Goal: Task Accomplishment & Management: Contribute content

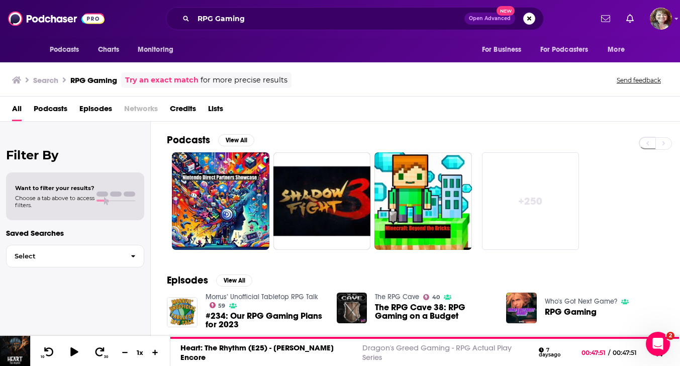
scroll to position [227, 0]
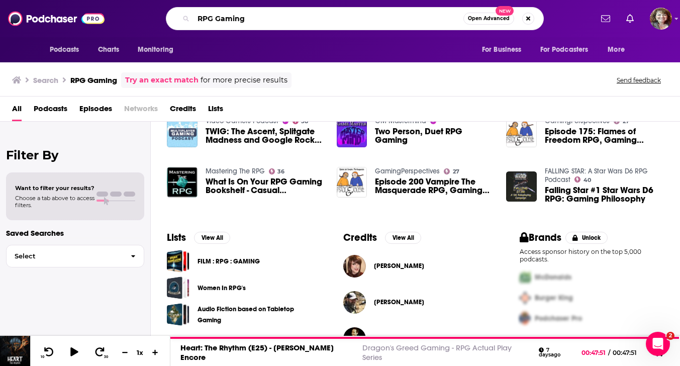
drag, startPoint x: 255, startPoint y: 15, endPoint x: 182, endPoint y: 14, distance: 73.3
click at [182, 14] on div "RPG Gaming Open Advanced New" at bounding box center [355, 18] width 378 height 23
type input "gold investing"
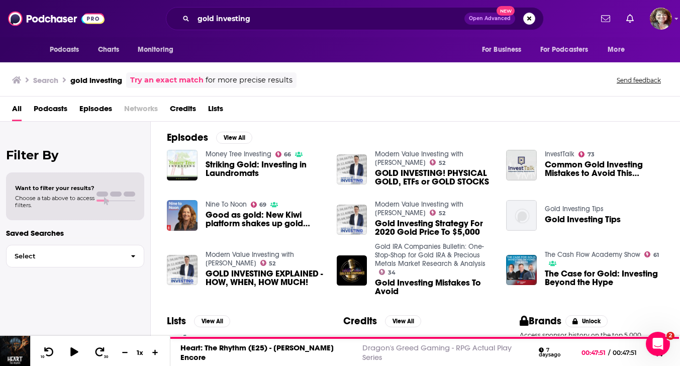
scroll to position [130, 0]
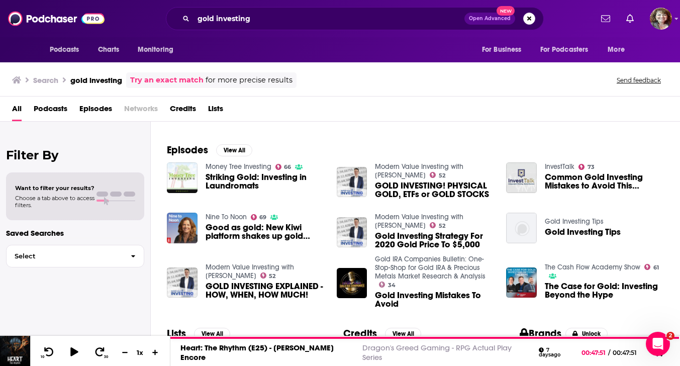
click at [259, 178] on span "Striking Gold: Investing in Laundromats" at bounding box center [264, 181] width 119 height 17
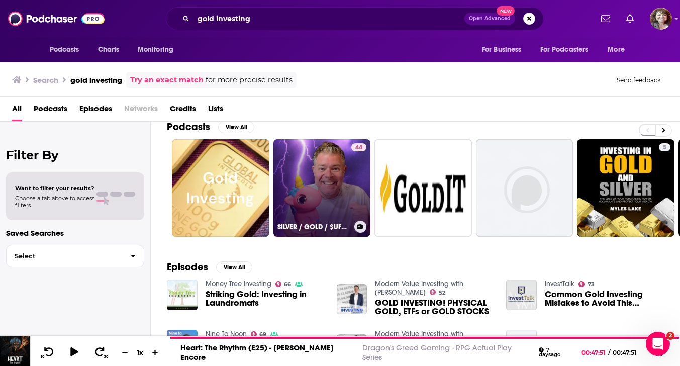
scroll to position [12, 0]
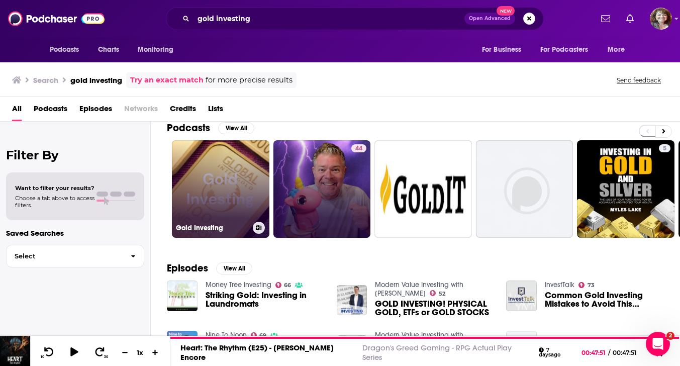
click at [216, 209] on link "Gold Investing" at bounding box center [220, 188] width 97 height 97
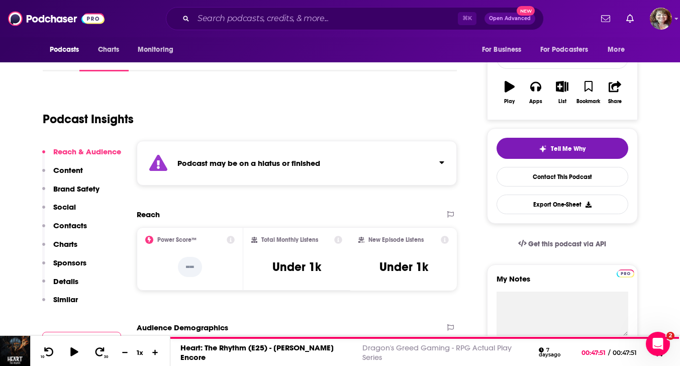
scroll to position [140, 0]
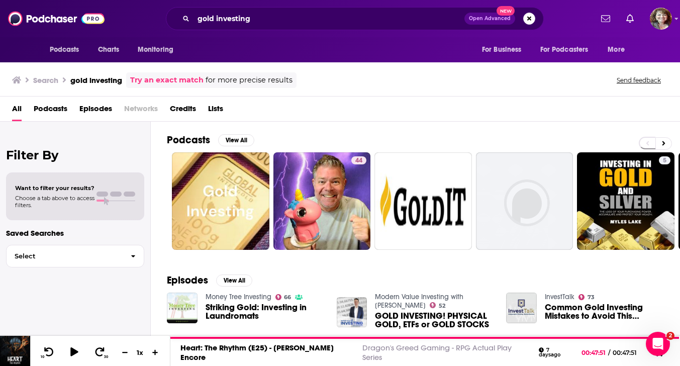
click at [72, 191] on span "Want to filter your results?" at bounding box center [54, 187] width 79 height 7
click at [109, 202] on div "Want to filter your results? Choose a tab above to access filters." at bounding box center [75, 196] width 120 height 24
click at [134, 256] on icon "button" at bounding box center [133, 256] width 4 height 3
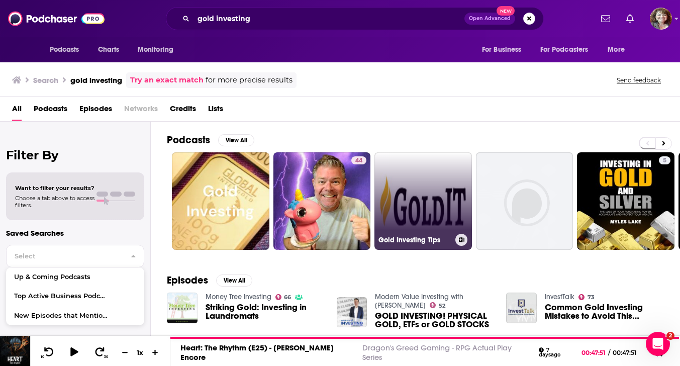
click at [412, 193] on link "Gold Investing Tips" at bounding box center [422, 200] width 97 height 97
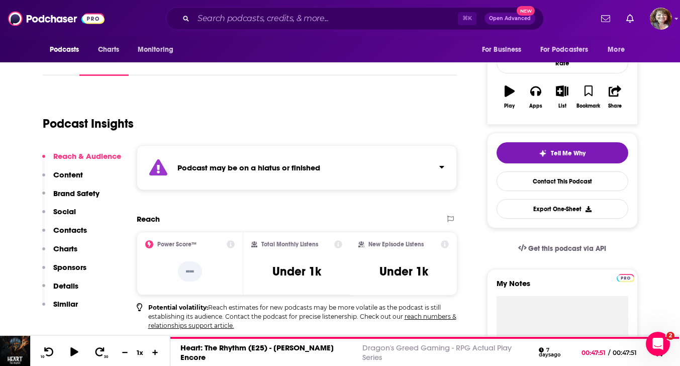
scroll to position [141, 0]
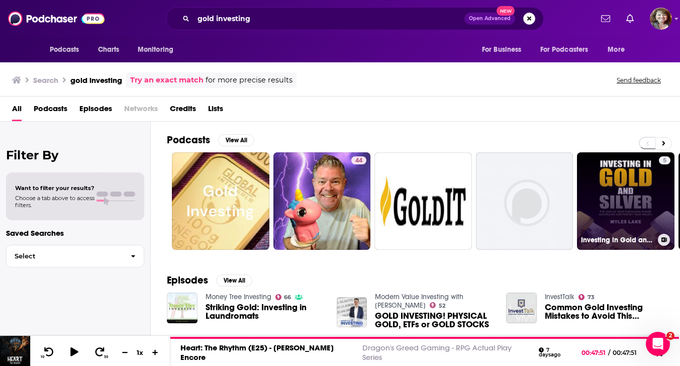
click at [599, 196] on link "5 Investing in Gold and Silver" at bounding box center [625, 200] width 97 height 97
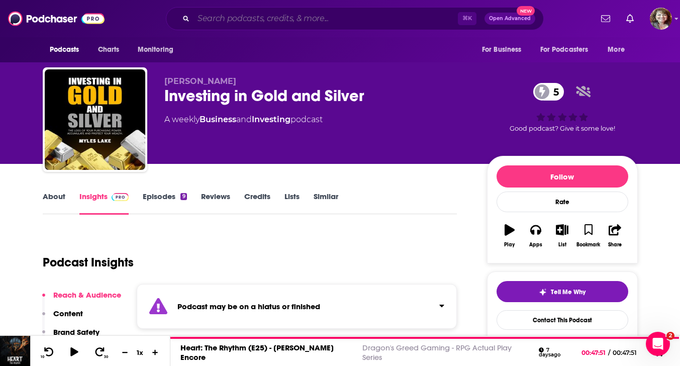
click at [217, 18] on input "Search podcasts, credits, & more..." at bounding box center [325, 19] width 264 height 16
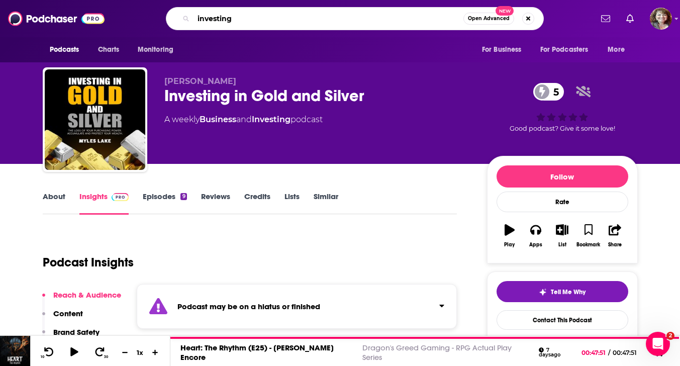
type input "investing"
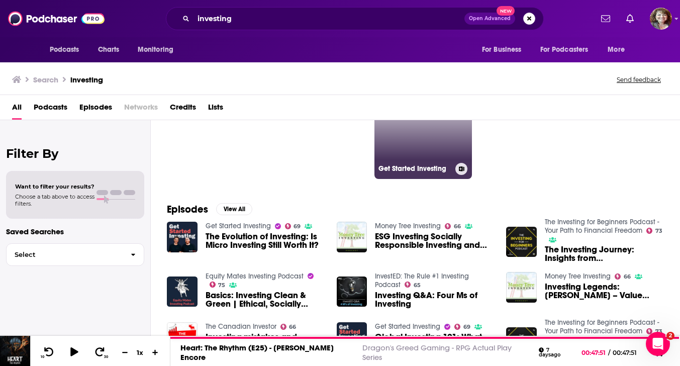
scroll to position [64, 0]
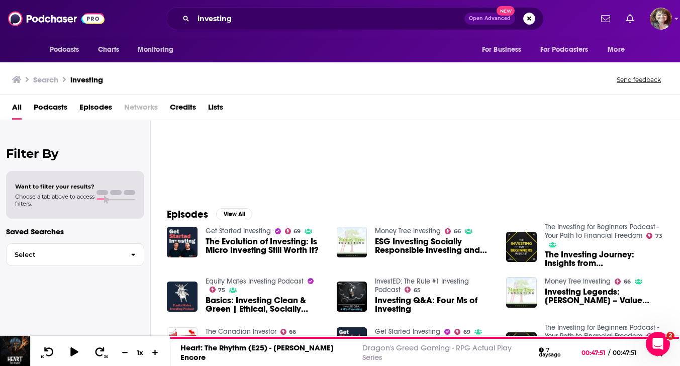
click at [273, 248] on span "The Evolution of Investing: Is Micro Investing Still Worth It?" at bounding box center [264, 245] width 119 height 17
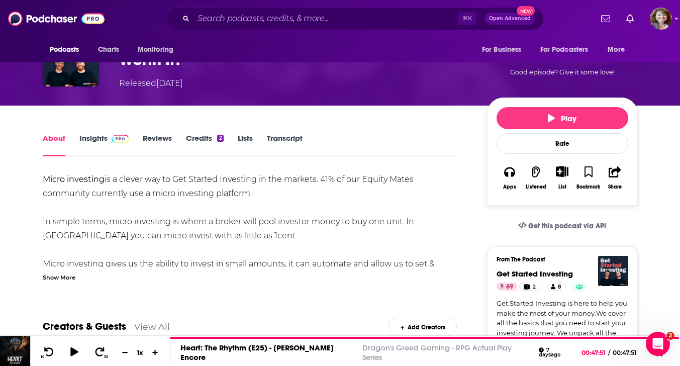
scroll to position [88, 0]
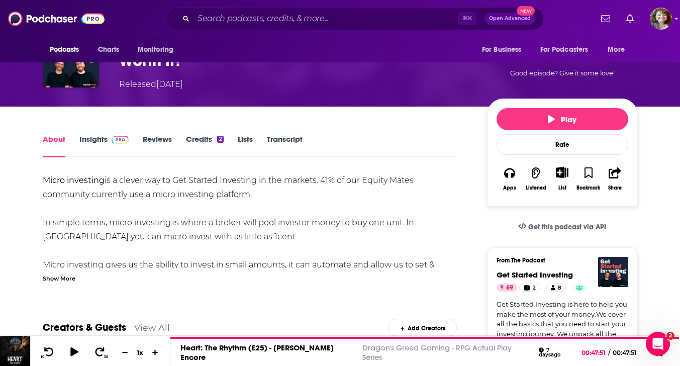
click at [109, 137] on span at bounding box center [118, 139] width 22 height 10
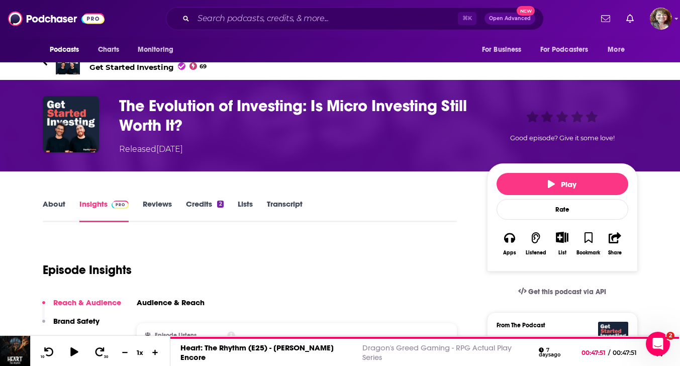
scroll to position [33, 0]
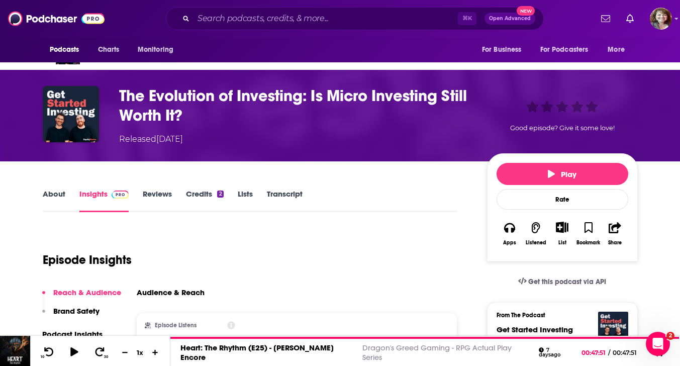
click at [198, 187] on div "About Insights Reviews Credits 2 Lists Transcript" at bounding box center [250, 199] width 414 height 25
click at [201, 194] on link "Credits 2" at bounding box center [204, 200] width 37 height 23
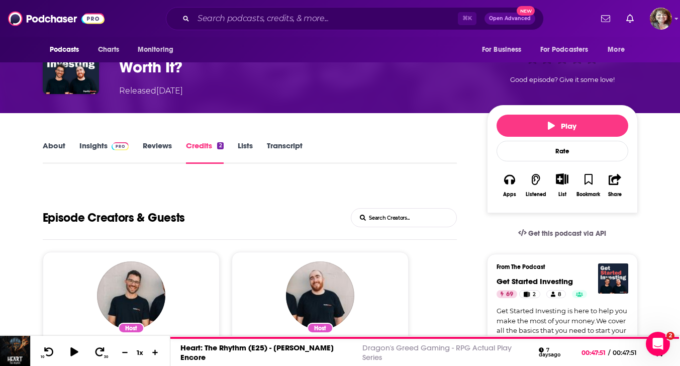
scroll to position [76, 0]
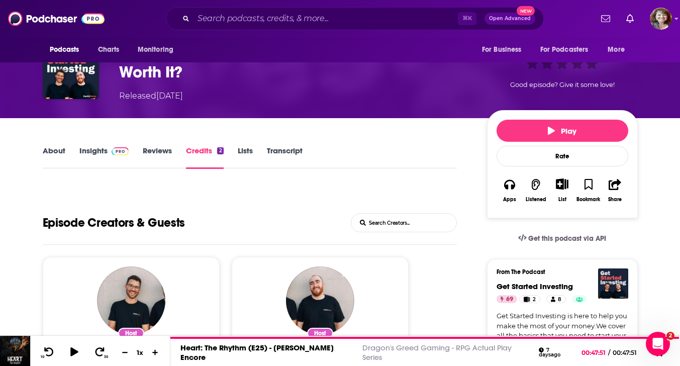
click at [54, 150] on link "About" at bounding box center [54, 157] width 23 height 23
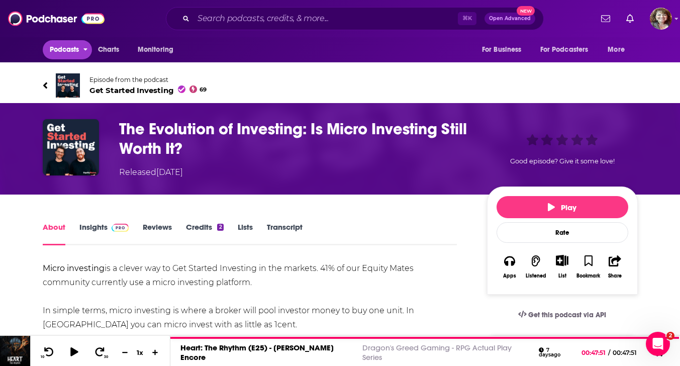
click at [66, 52] on span "Podcasts" at bounding box center [65, 50] width 30 height 14
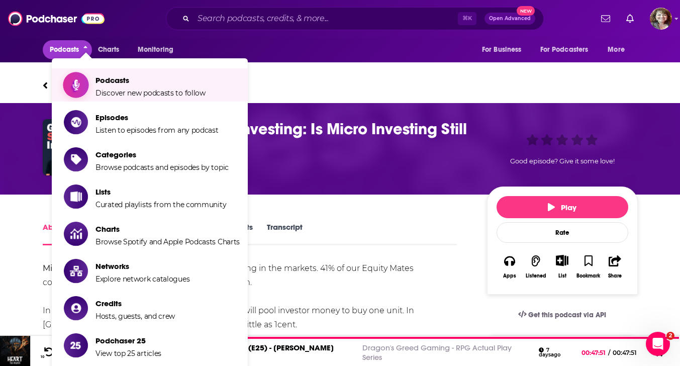
click at [118, 89] on span "Discover new podcasts to follow" at bounding box center [150, 92] width 110 height 9
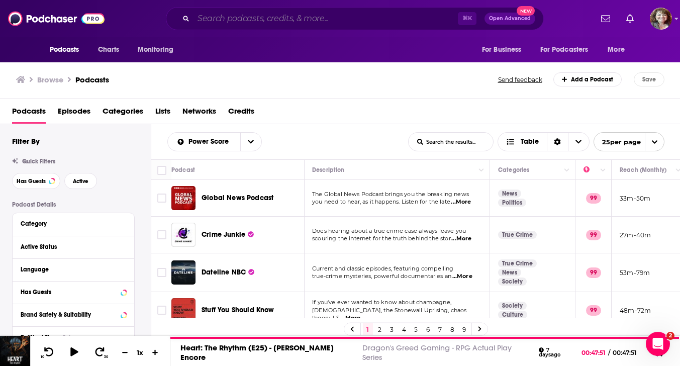
click at [220, 20] on input "Search podcasts, credits, & more..." at bounding box center [325, 19] width 264 height 16
click at [240, 21] on input "Search podcasts, credits, & more..." at bounding box center [325, 19] width 264 height 16
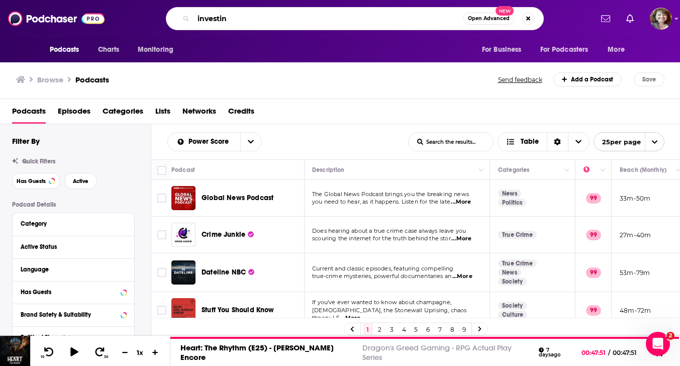
type input "investing"
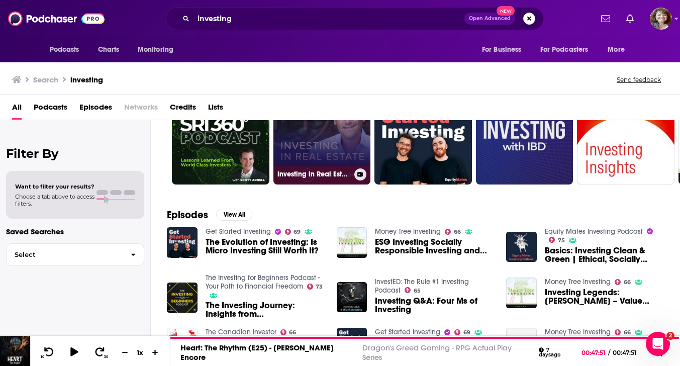
scroll to position [65, 0]
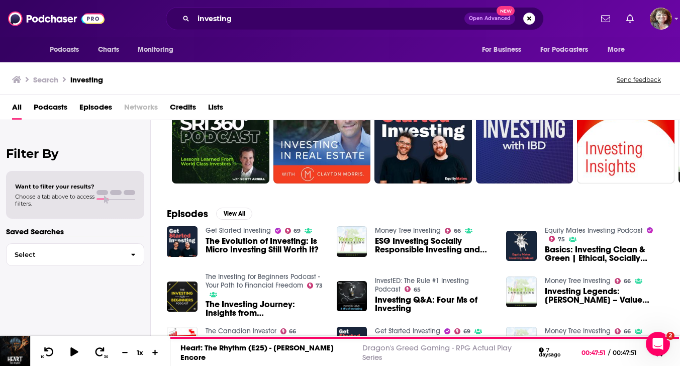
click at [97, 107] on span "Episodes" at bounding box center [95, 109] width 33 height 21
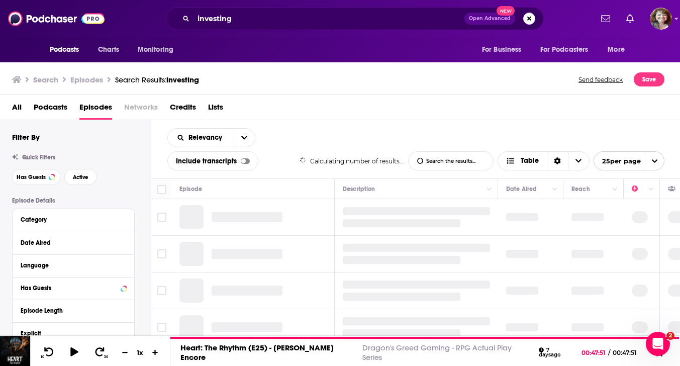
click at [45, 103] on span "Podcasts" at bounding box center [51, 109] width 34 height 21
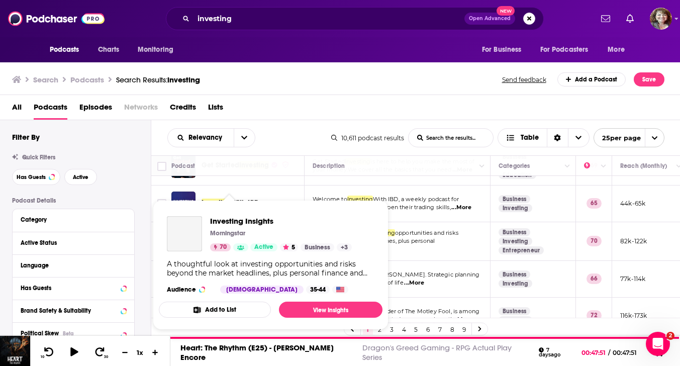
scroll to position [126, 0]
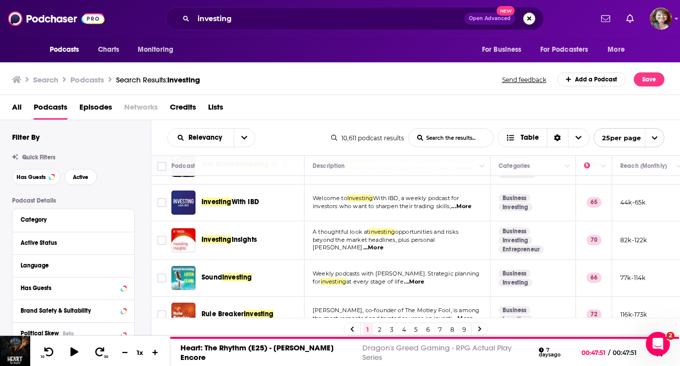
click at [375, 183] on td "Get Started Investing is here to help you make the most of your money.We cover …" at bounding box center [397, 165] width 186 height 39
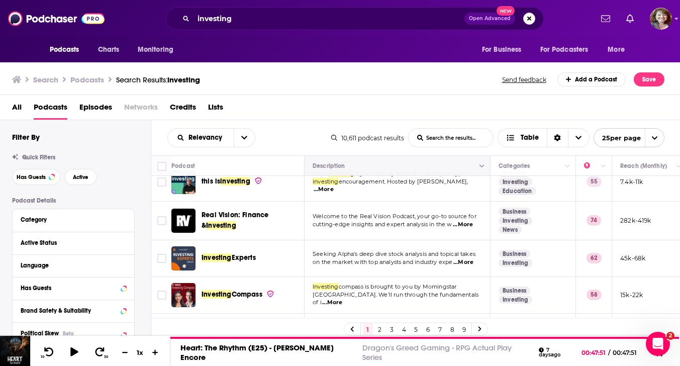
scroll to position [452, 0]
click at [161, 221] on input "Toggle select row" at bounding box center [161, 219] width 9 height 9
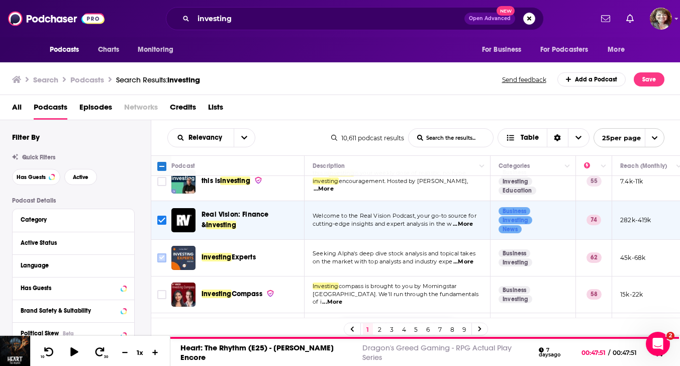
click at [167, 258] on icon "Toggle select row" at bounding box center [162, 258] width 12 height 12
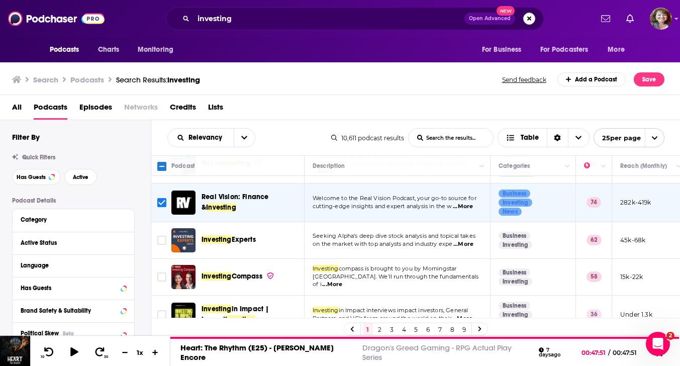
scroll to position [473, 0]
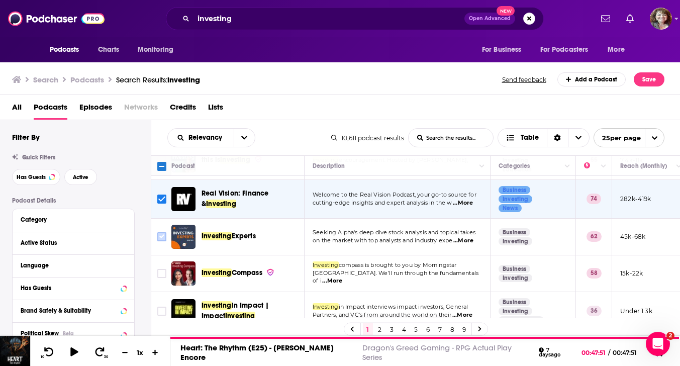
click at [163, 235] on input "Toggle select row" at bounding box center [161, 236] width 9 height 9
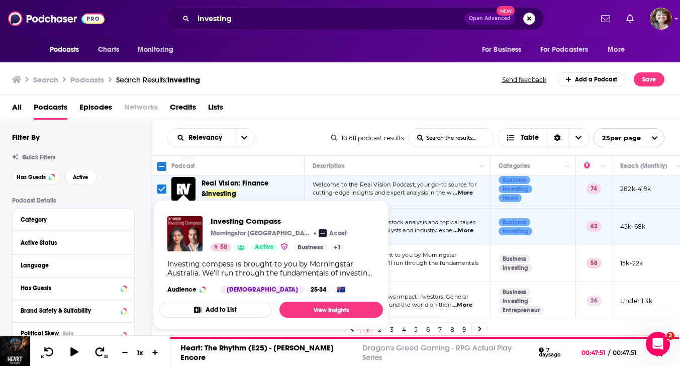
scroll to position [487, 0]
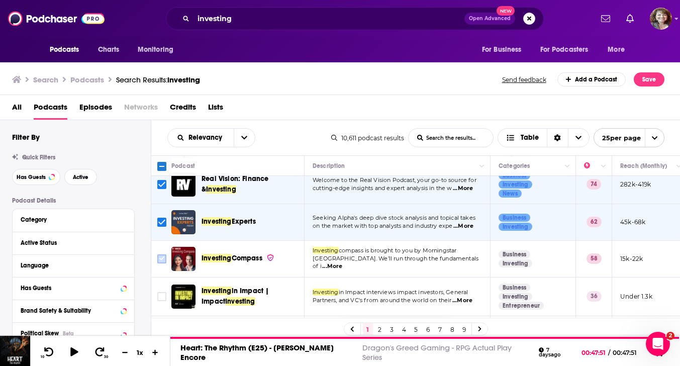
click at [160, 259] on input "Toggle select row" at bounding box center [161, 258] width 9 height 9
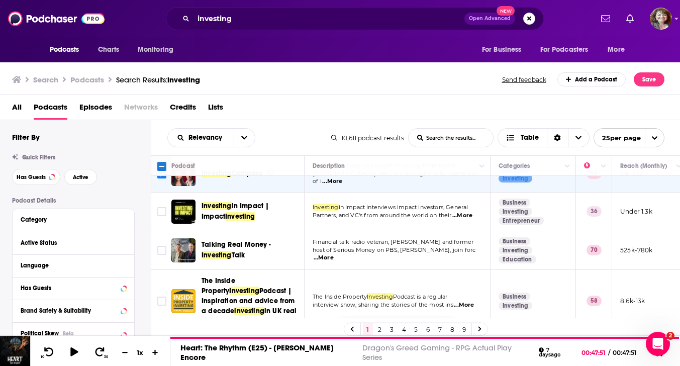
scroll to position [574, 0]
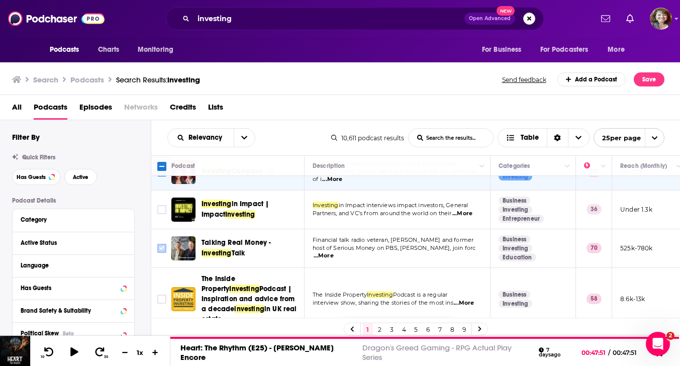
click at [160, 247] on input "Toggle select row" at bounding box center [161, 248] width 9 height 9
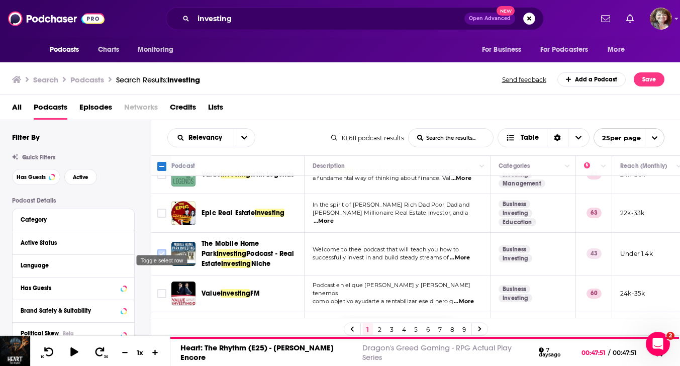
scroll to position [0, 0]
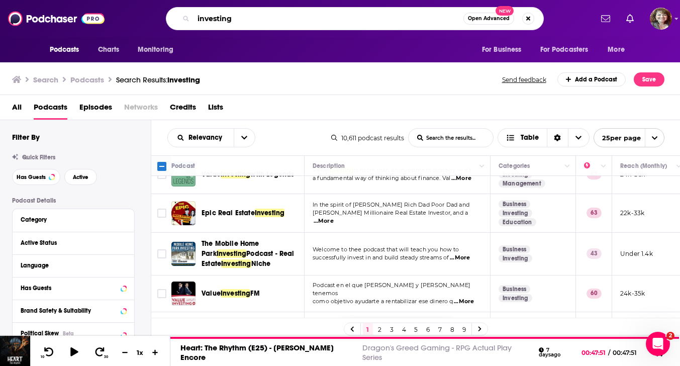
drag, startPoint x: 243, startPoint y: 22, endPoint x: 223, endPoint y: 20, distance: 20.2
click at [223, 20] on input "investing" at bounding box center [328, 19] width 270 height 16
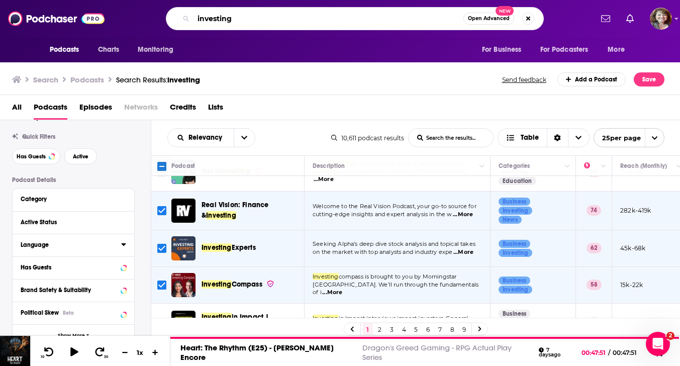
scroll to position [31, 0]
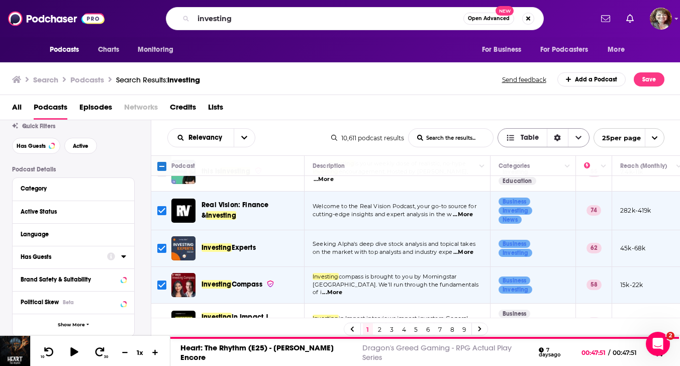
click at [576, 137] on icon "Choose View" at bounding box center [578, 137] width 6 height 7
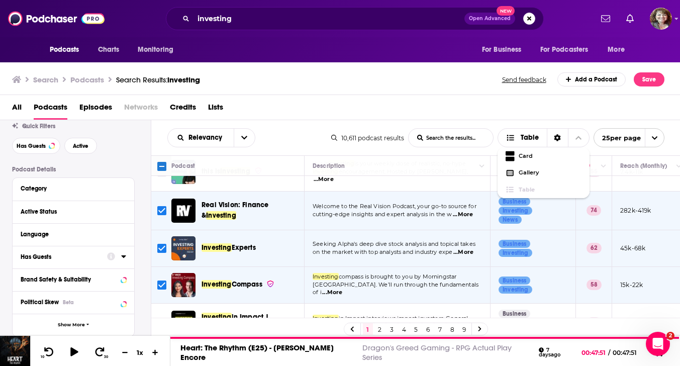
scroll to position [0, 0]
click at [287, 122] on div "Relevancy List Search Input Search the results... Table 10,611 podcast results …" at bounding box center [415, 137] width 529 height 35
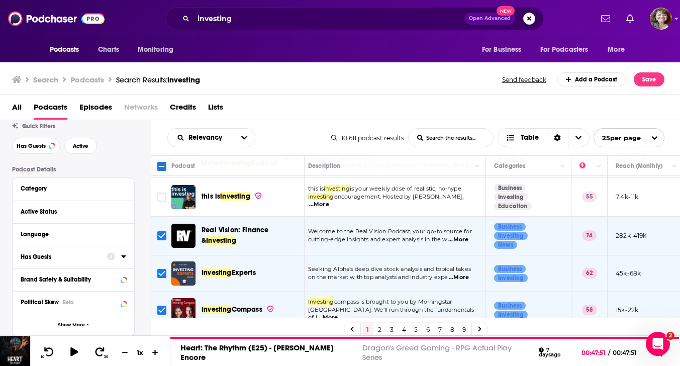
scroll to position [429, 0]
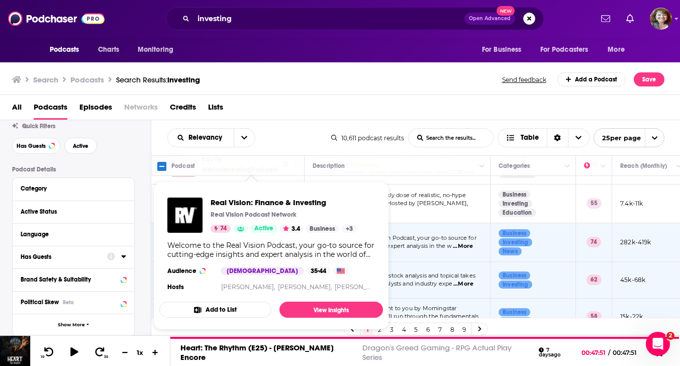
click at [229, 309] on button "Add to List" at bounding box center [215, 309] width 112 height 16
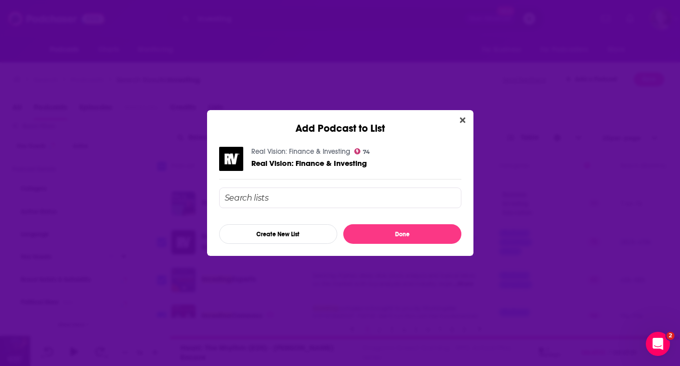
click at [262, 198] on input "Add Podcast To List" at bounding box center [340, 197] width 242 height 21
type input "Midas fund"
click at [264, 235] on button "Create New List" at bounding box center [278, 234] width 118 height 20
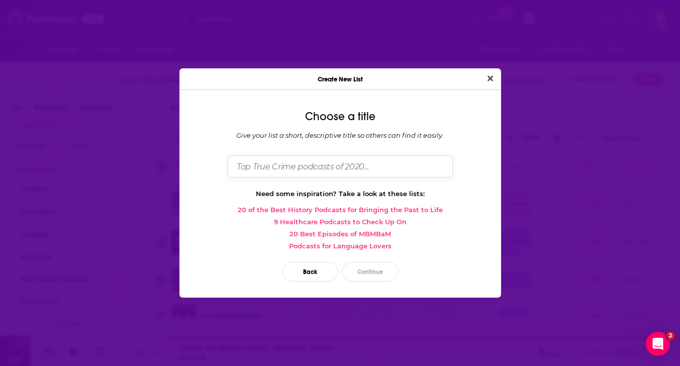
click at [305, 161] on input "Dialog" at bounding box center [340, 166] width 225 height 22
type input "Midas fund"
click at [374, 274] on button "Continue" at bounding box center [370, 272] width 56 height 20
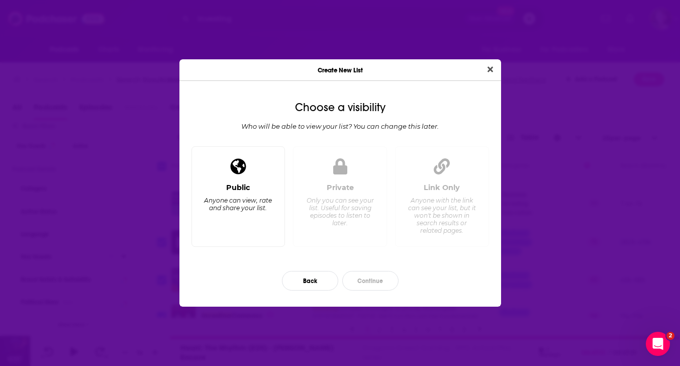
click at [232, 176] on span "Dialog" at bounding box center [238, 167] width 16 height 20
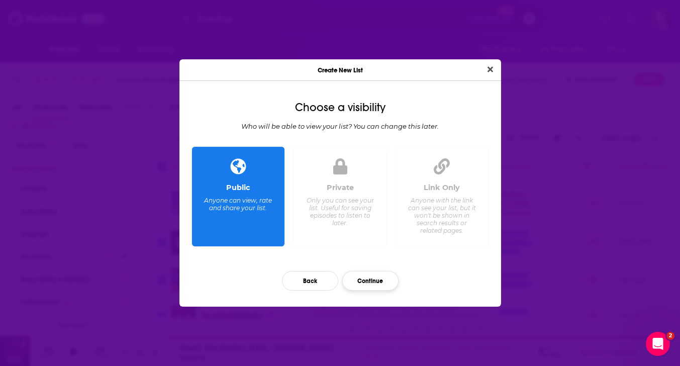
click at [379, 279] on button "Continue" at bounding box center [370, 281] width 56 height 20
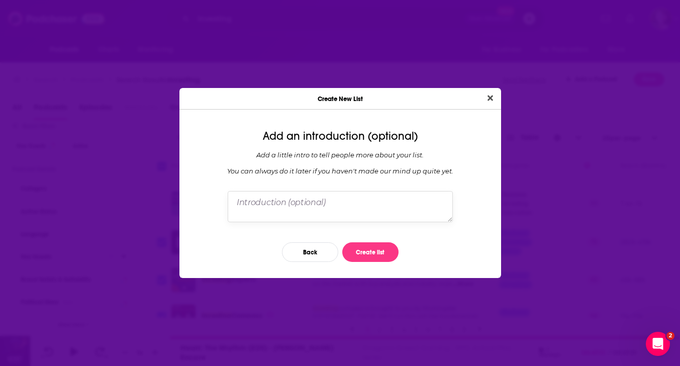
click at [328, 204] on textarea "Dialog" at bounding box center [340, 206] width 225 height 31
click at [370, 250] on button "Create list" at bounding box center [370, 252] width 56 height 20
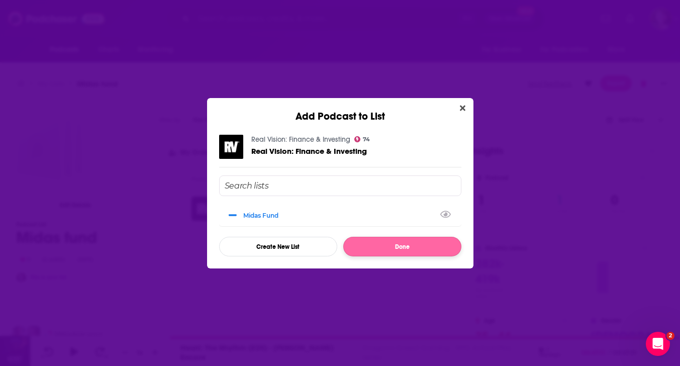
click at [398, 248] on button "Done" at bounding box center [402, 247] width 118 height 20
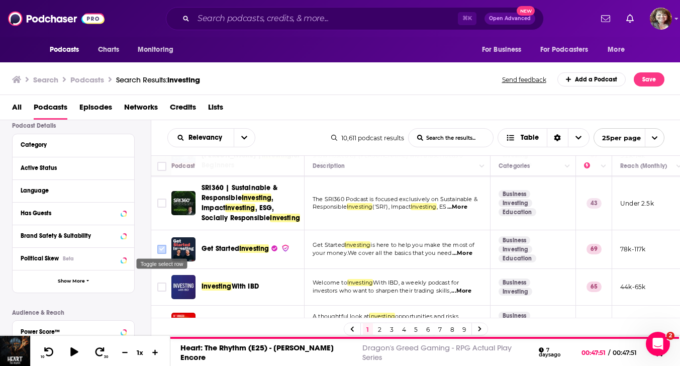
scroll to position [44, 0]
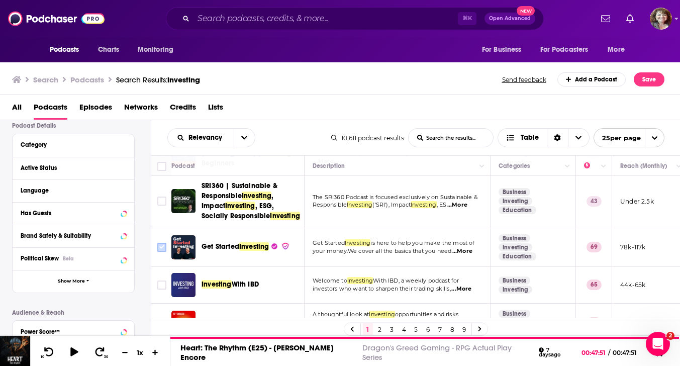
click at [161, 246] on input "Toggle select row" at bounding box center [161, 247] width 9 height 9
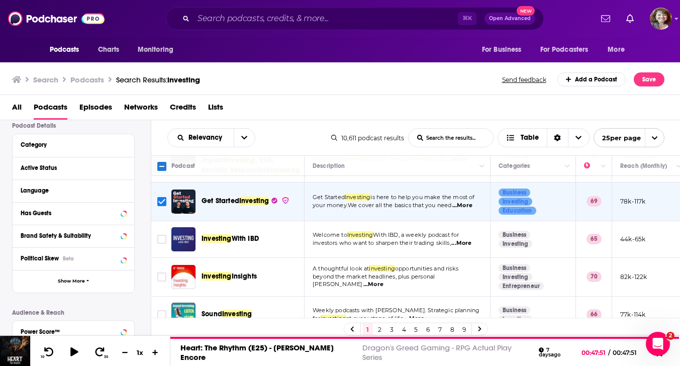
scroll to position [92, 0]
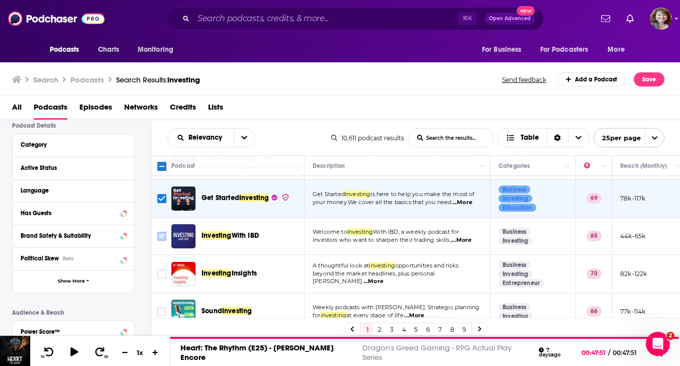
click at [158, 236] on input "Toggle select row" at bounding box center [161, 236] width 9 height 9
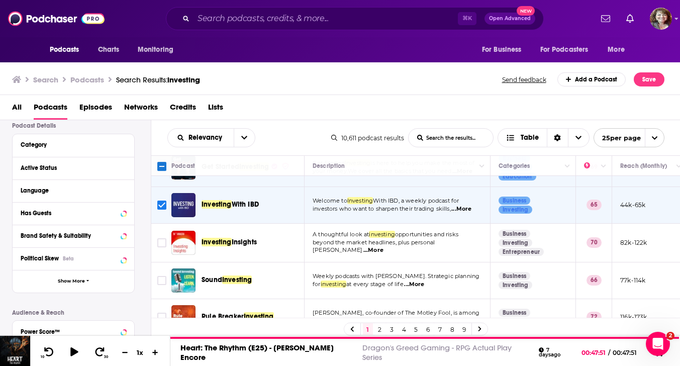
scroll to position [131, 0]
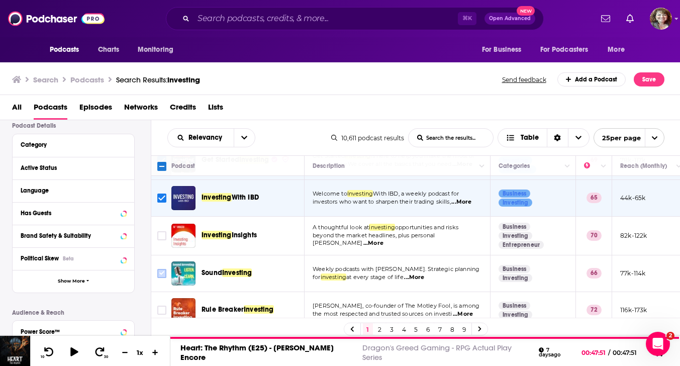
click at [164, 272] on input "Toggle select row" at bounding box center [161, 273] width 9 height 9
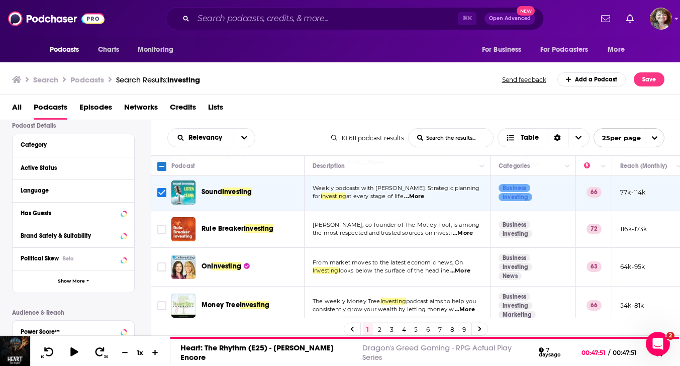
scroll to position [214, 0]
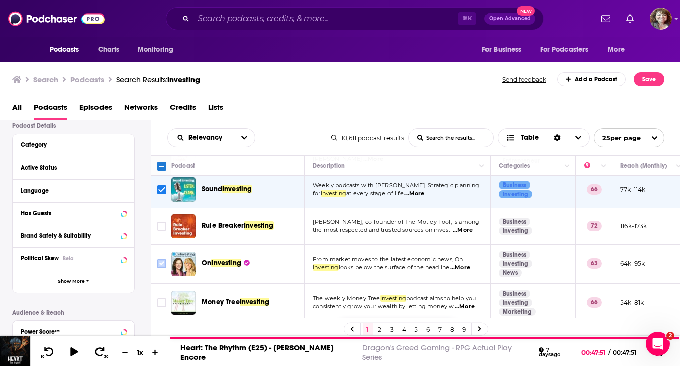
click at [165, 265] on input "Toggle select row" at bounding box center [161, 263] width 9 height 9
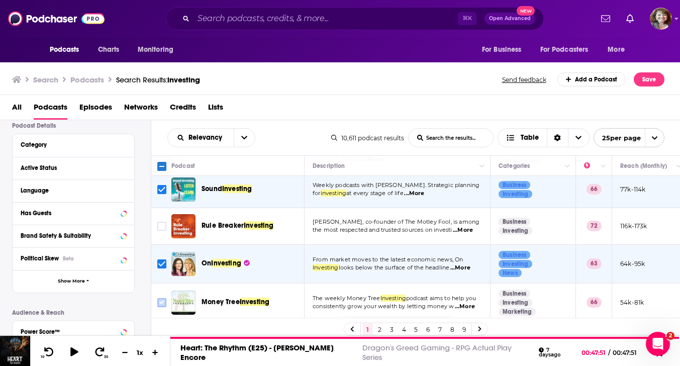
click at [162, 301] on input "Toggle select row" at bounding box center [161, 302] width 9 height 9
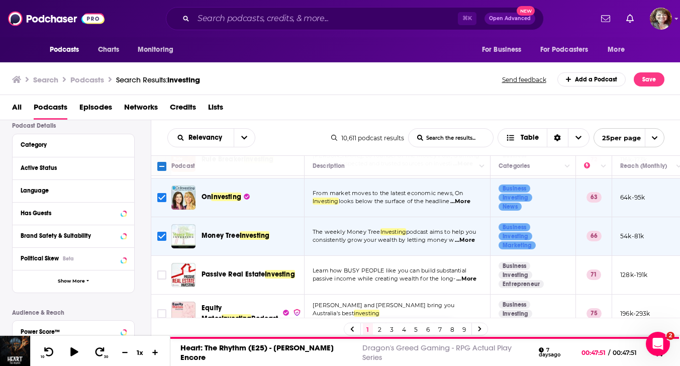
scroll to position [282, 0]
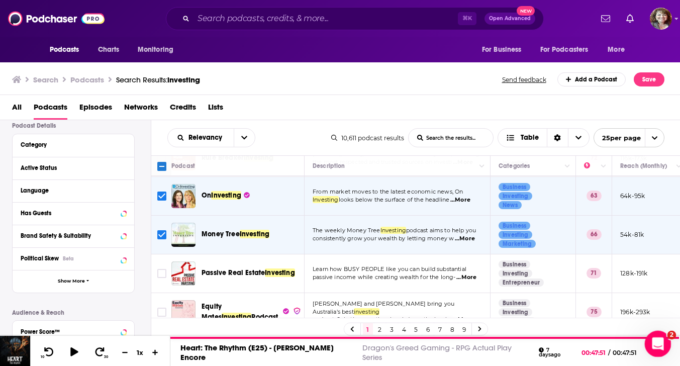
click at [662, 356] on body "Podcasts Charts Monitoring ⌘ K Open Advanced New For Business For Podcasters Mo…" at bounding box center [340, 183] width 680 height 366
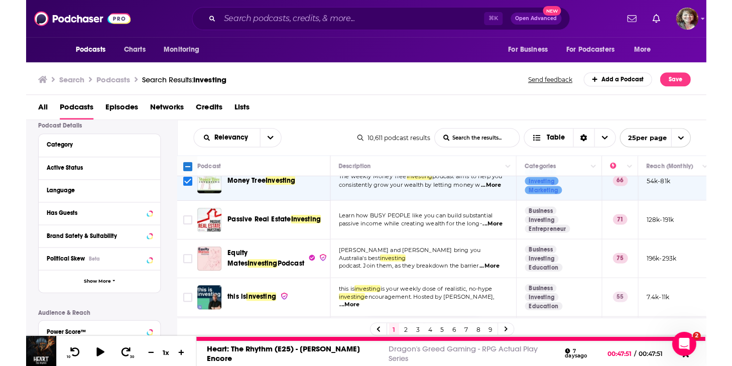
scroll to position [0, 0]
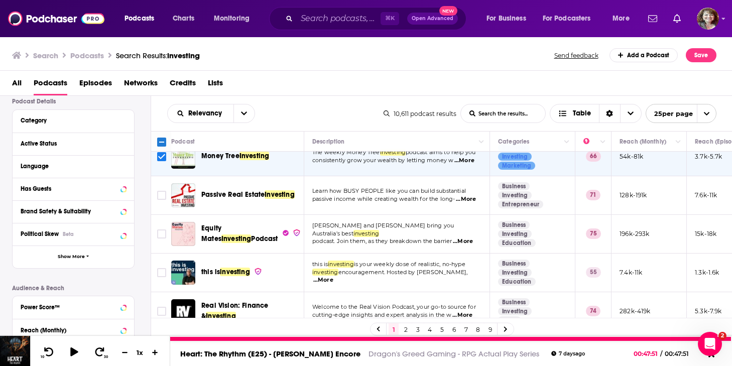
click at [679, 358] on icon at bounding box center [712, 355] width 6 height 6
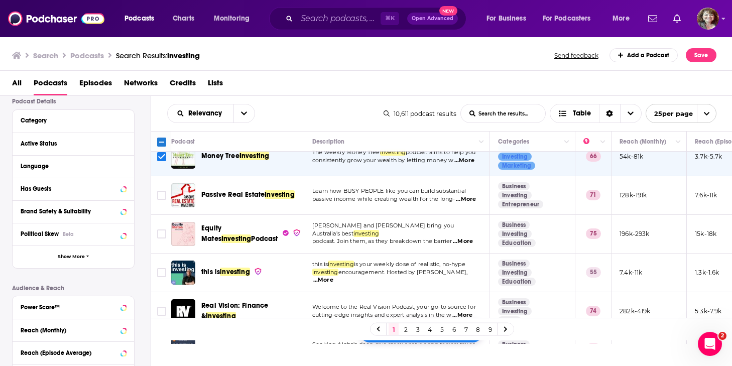
click at [451, 331] on button "Add to List" at bounding box center [442, 332] width 50 height 9
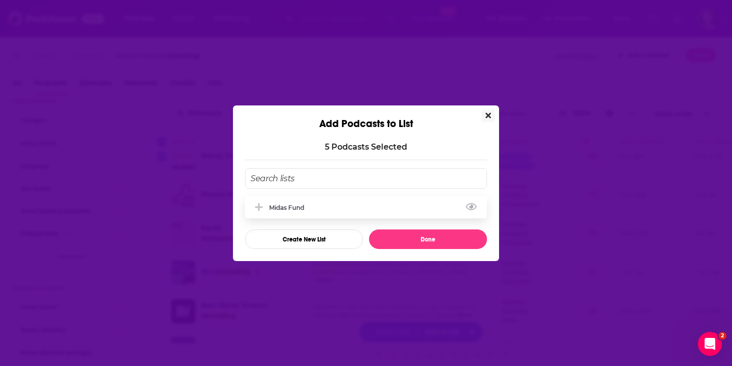
click at [280, 213] on div "Midas fund" at bounding box center [366, 207] width 242 height 22
click at [418, 238] on button "Done" at bounding box center [428, 240] width 118 height 20
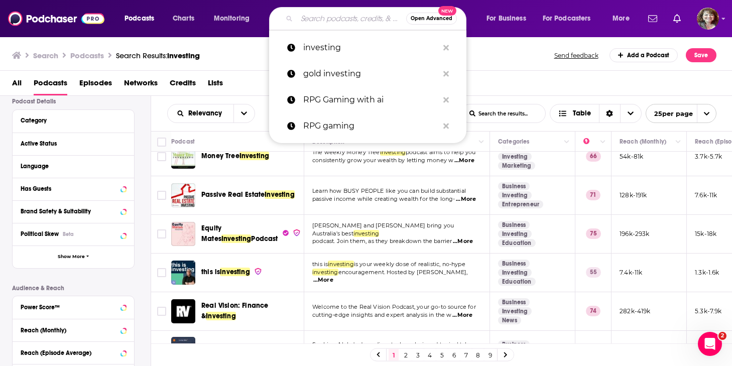
click at [319, 19] on input "Search podcasts, credits, & more..." at bounding box center [351, 19] width 109 height 16
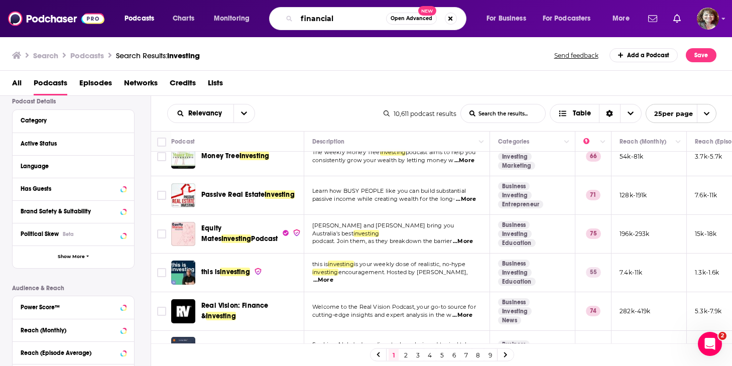
type input "financial"
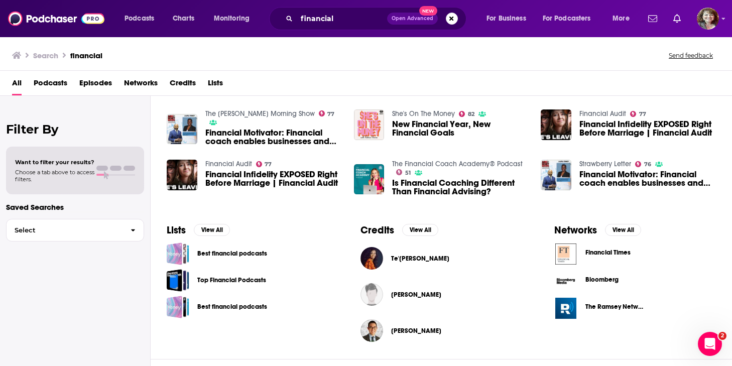
scroll to position [201, 0]
